Goal: Task Accomplishment & Management: Complete application form

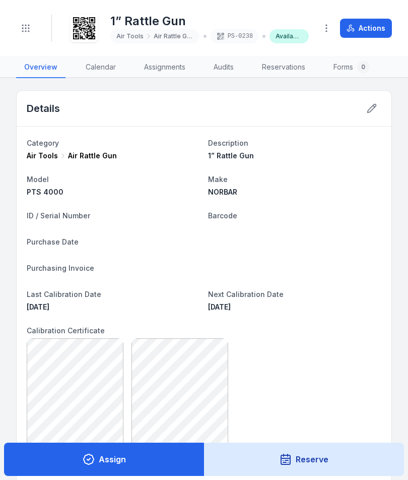
click at [33, 29] on button "Toggle Navigation" at bounding box center [25, 28] width 19 height 19
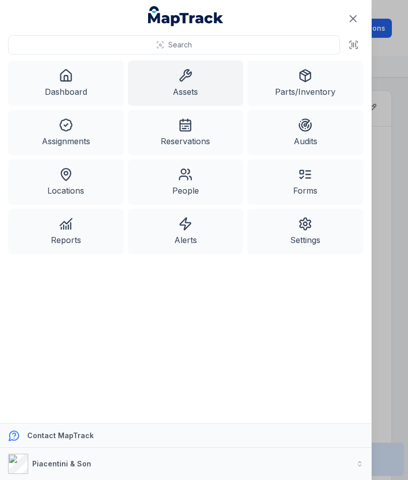
click at [349, 48] on icon at bounding box center [354, 45] width 10 height 10
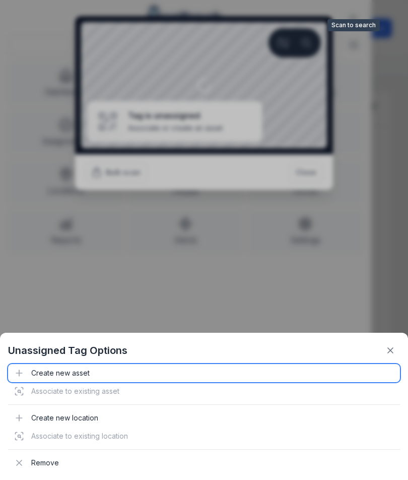
click at [81, 374] on div "Create new asset" at bounding box center [204, 373] width 392 height 18
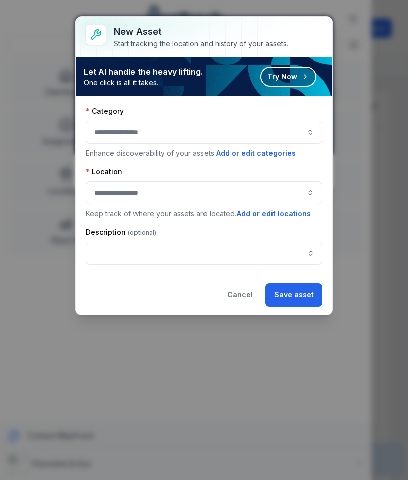
click at [114, 134] on button "button" at bounding box center [204, 131] width 237 height 23
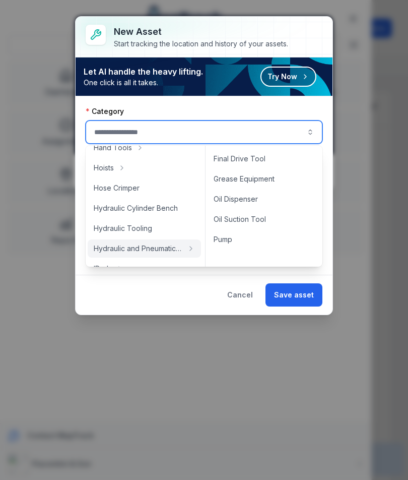
scroll to position [173, 0]
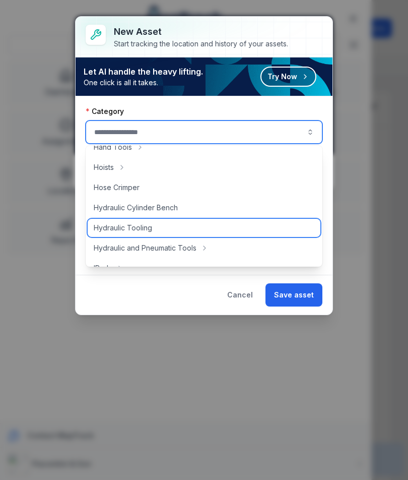
click at [111, 229] on span "Hydraulic Tooling" at bounding box center [123, 228] width 58 height 10
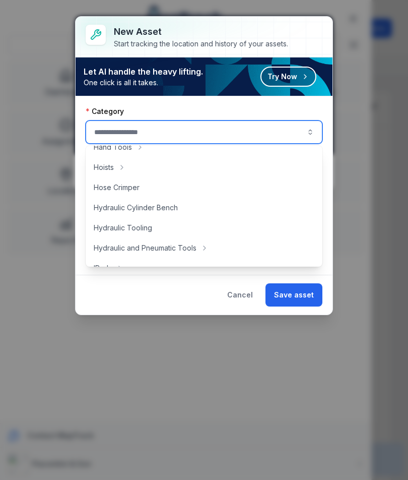
type input "**********"
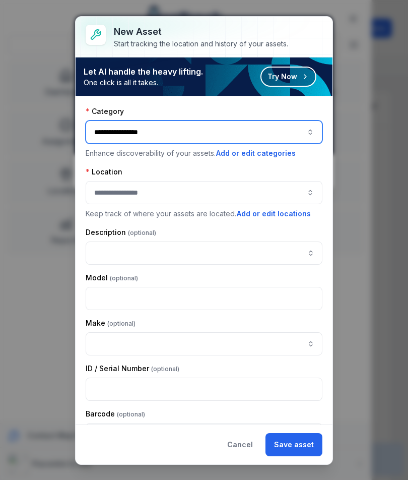
click at [101, 192] on button "button" at bounding box center [204, 192] width 237 height 23
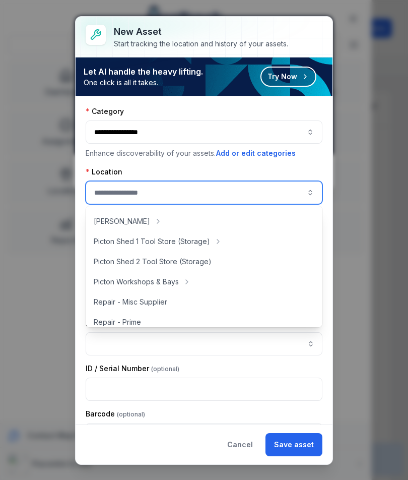
scroll to position [176, 0]
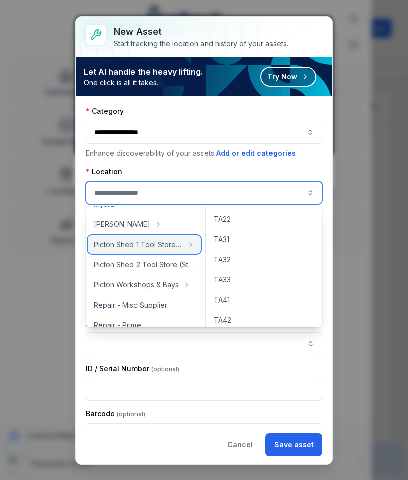
click at [96, 247] on span "Picton Shed 1 Tool Store (Storage)" at bounding box center [138, 244] width 89 height 10
type input "**********"
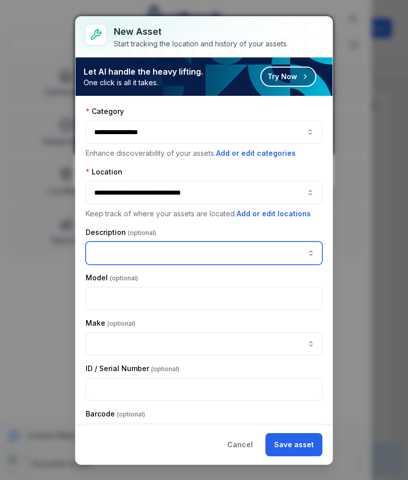
click at [95, 260] on input "asset-add:description-label" at bounding box center [204, 252] width 237 height 23
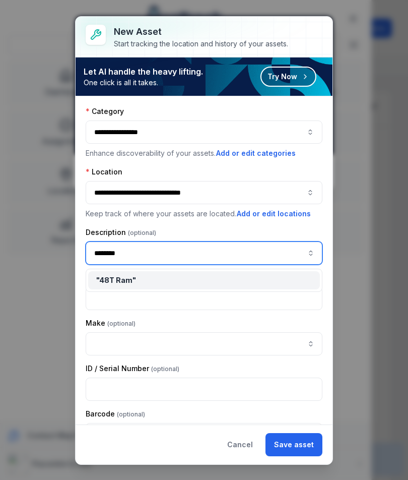
click at [121, 282] on span "" 48T Ram "" at bounding box center [116, 280] width 40 height 9
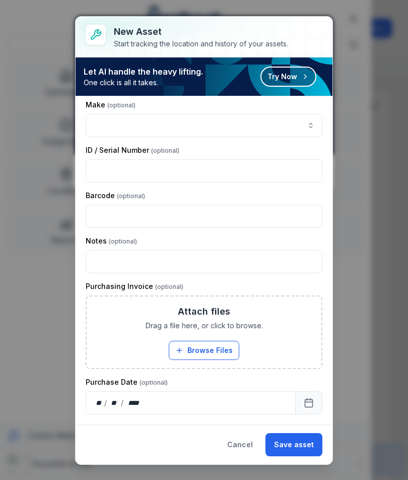
scroll to position [218, 0]
type input "*******"
click at [293, 442] on button "Save asset" at bounding box center [294, 444] width 57 height 23
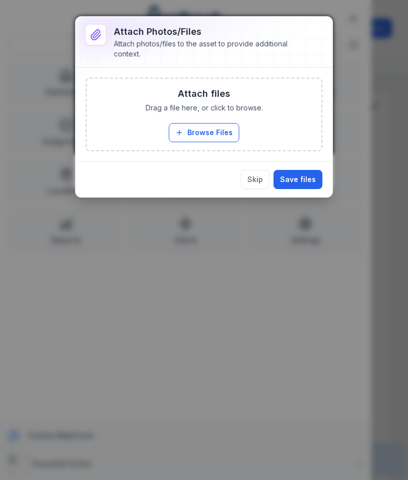
click at [217, 141] on button "Browse Files" at bounding box center [204, 132] width 71 height 19
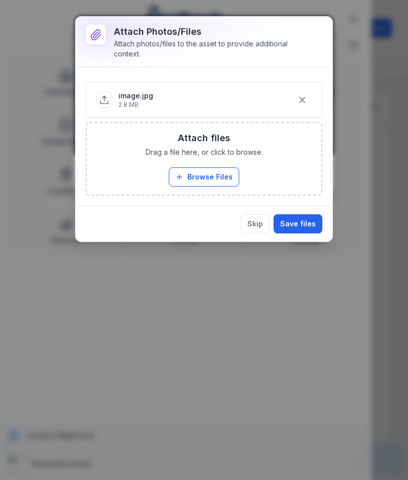
click at [297, 219] on button "Save files" at bounding box center [298, 223] width 49 height 19
